Goal: Information Seeking & Learning: Learn about a topic

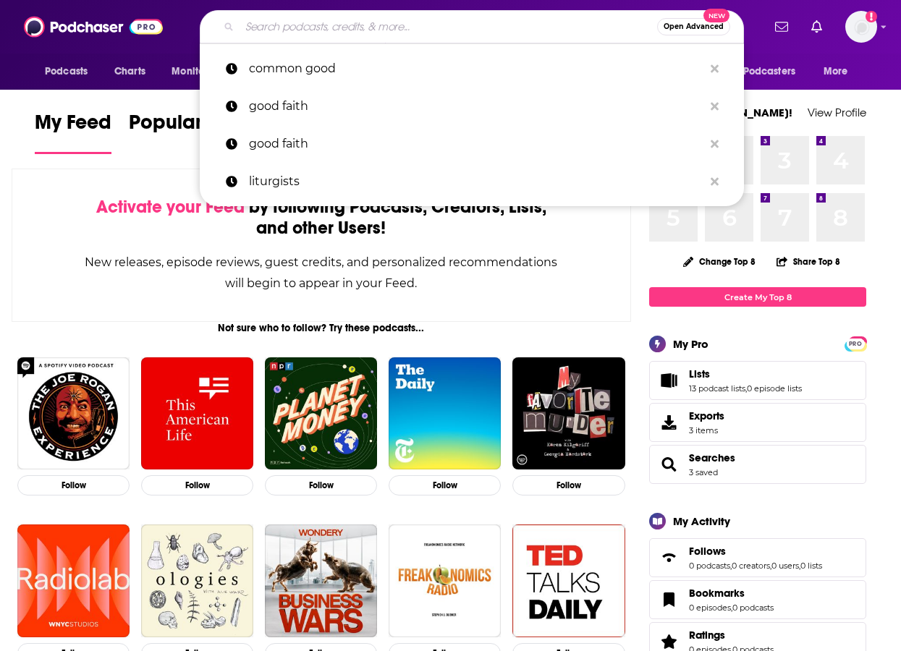
click at [278, 24] on input "Search podcasts, credits, & more..." at bounding box center [449, 26] width 418 height 23
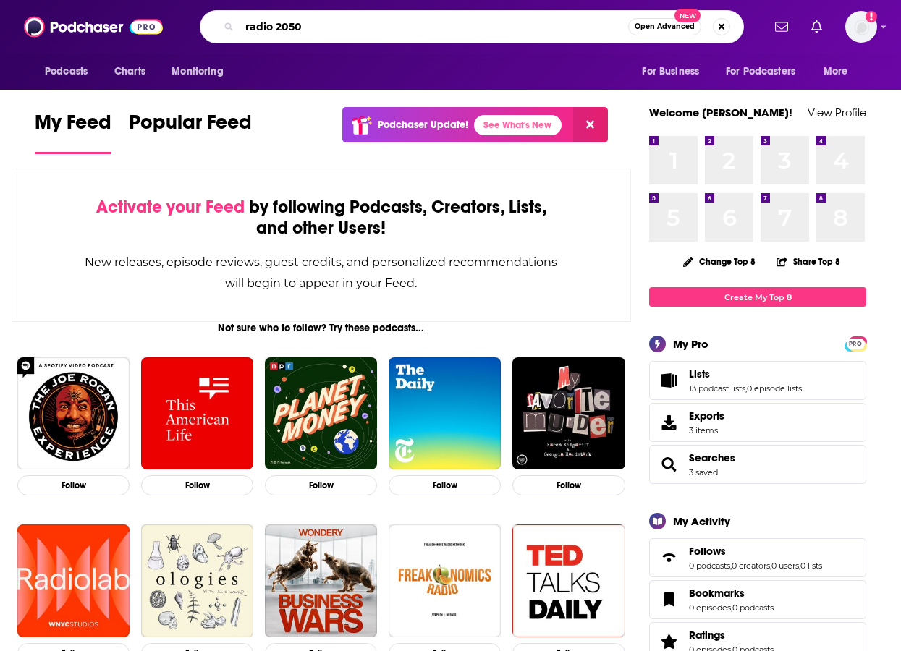
type input "radio 2050"
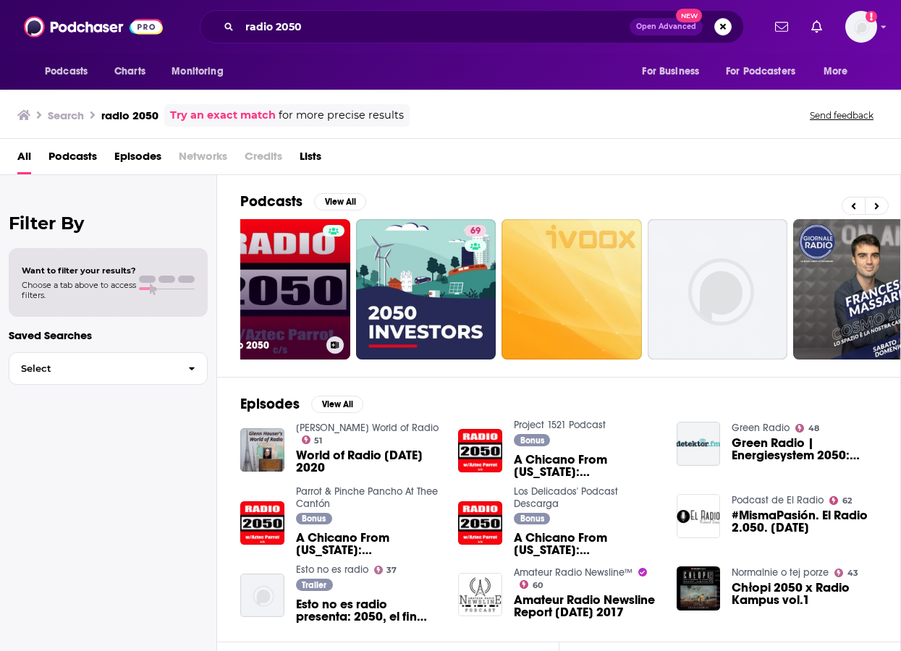
scroll to position [0, 28]
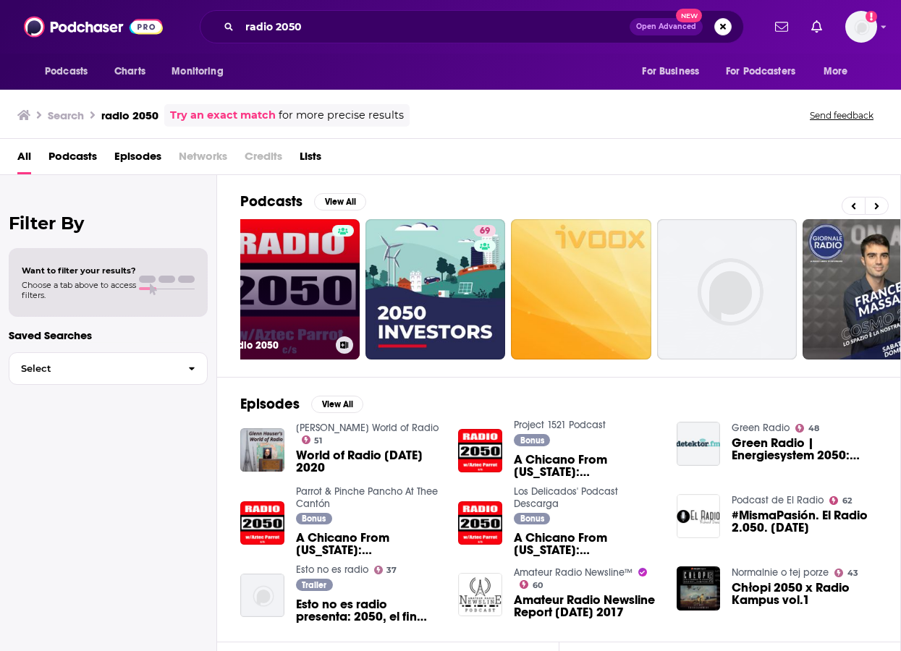
click at [296, 271] on link "Radio 2050" at bounding box center [289, 289] width 140 height 140
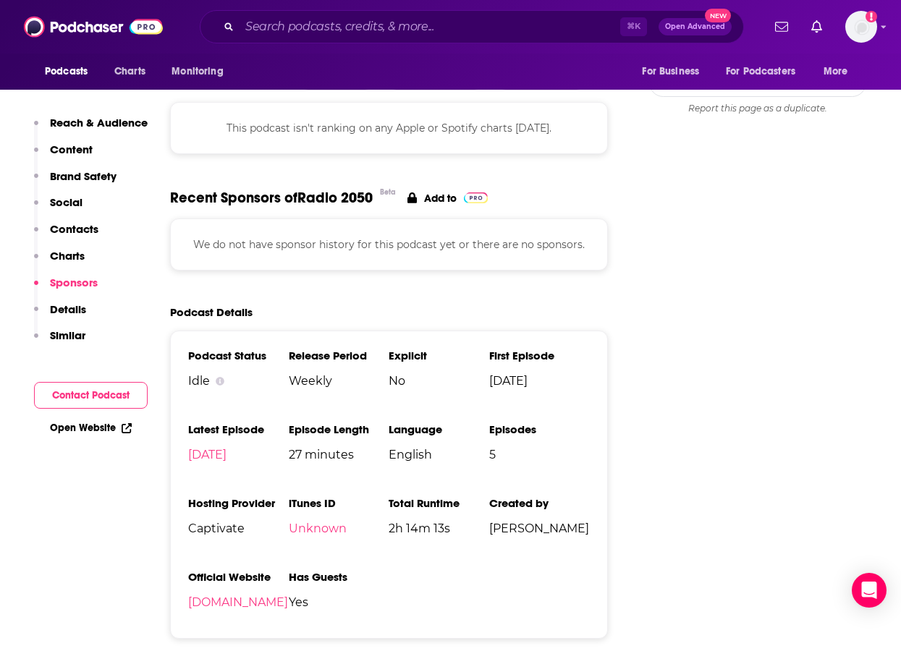
scroll to position [1458, 0]
